Goal: Task Accomplishment & Management: Manage account settings

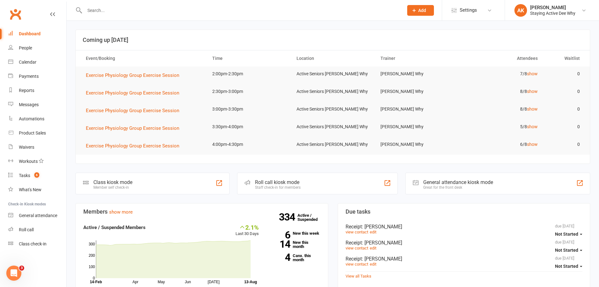
click at [150, 11] on input "text" at bounding box center [241, 10] width 316 height 9
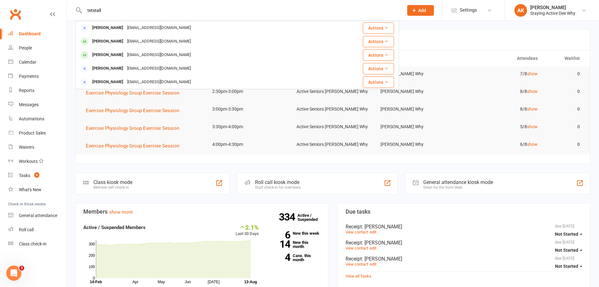
type input "tetstall"
click at [439, 36] on header "Coming up [DATE]" at bounding box center [333, 40] width 514 height 20
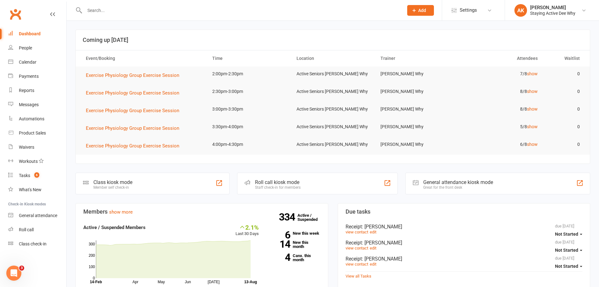
click at [143, 10] on input "text" at bounding box center [241, 10] width 316 height 9
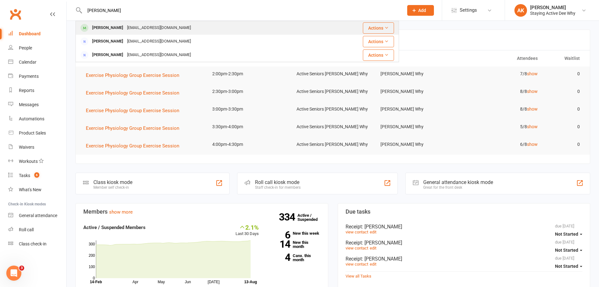
type input "[PERSON_NAME]"
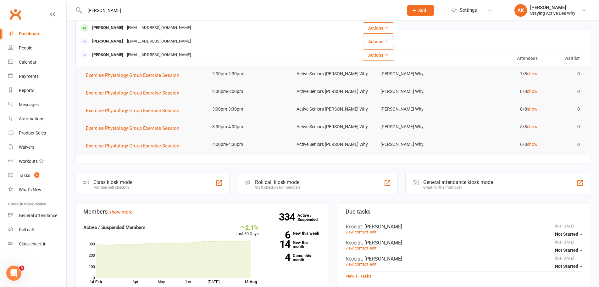
click at [138, 31] on div "[EMAIL_ADDRESS][DOMAIN_NAME]" at bounding box center [159, 27] width 68 height 9
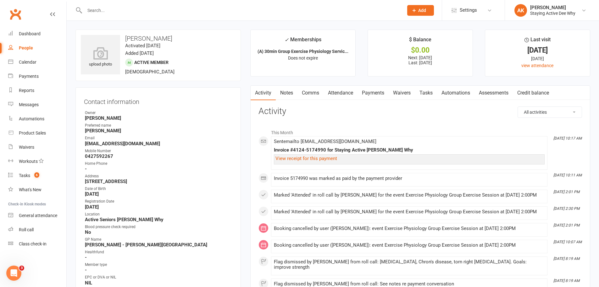
click at [351, 93] on link "Attendance" at bounding box center [341, 93] width 34 height 14
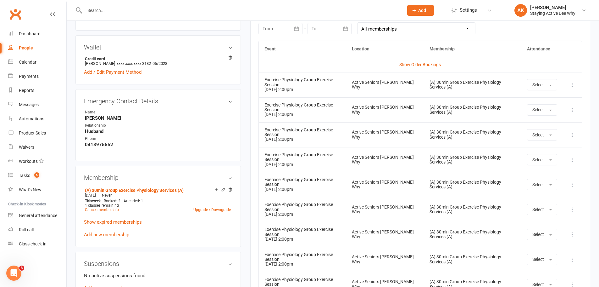
scroll to position [315, 0]
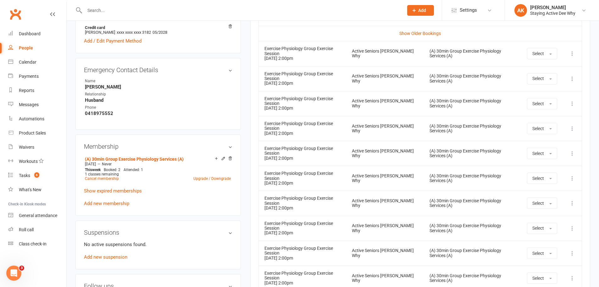
click at [305, 110] on td "Exercise Physiology Group Exercise Session [DATE] 2:00pm" at bounding box center [302, 103] width 87 height 25
click at [573, 106] on icon at bounding box center [572, 103] width 6 height 6
click at [548, 136] on link "Remove booking" at bounding box center [545, 141] width 62 height 13
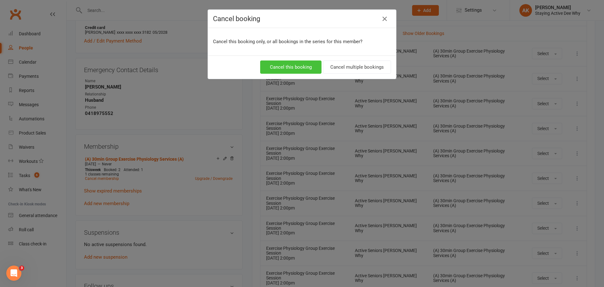
click at [284, 63] on button "Cancel this booking" at bounding box center [290, 66] width 61 height 13
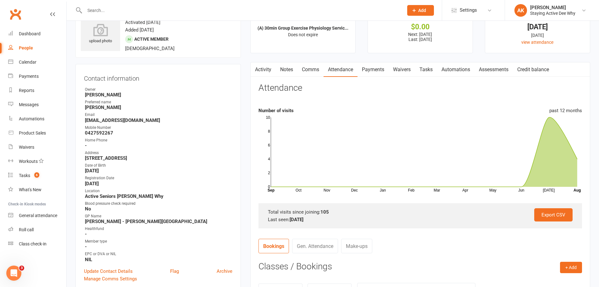
scroll to position [0, 0]
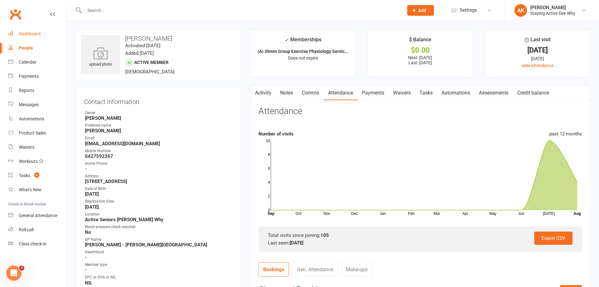
click at [39, 32] on div "Dashboard" at bounding box center [30, 33] width 22 height 5
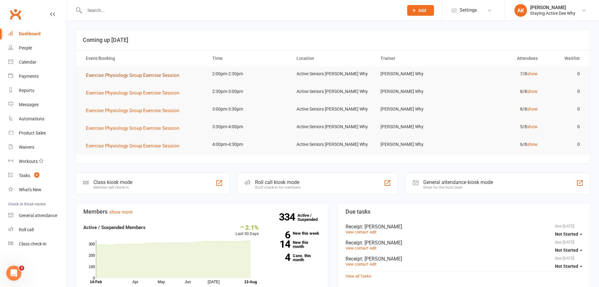
click at [137, 77] on span "Exercise Physiology Group Exercise Session" at bounding box center [132, 75] width 93 height 6
